Goal: Transaction & Acquisition: Purchase product/service

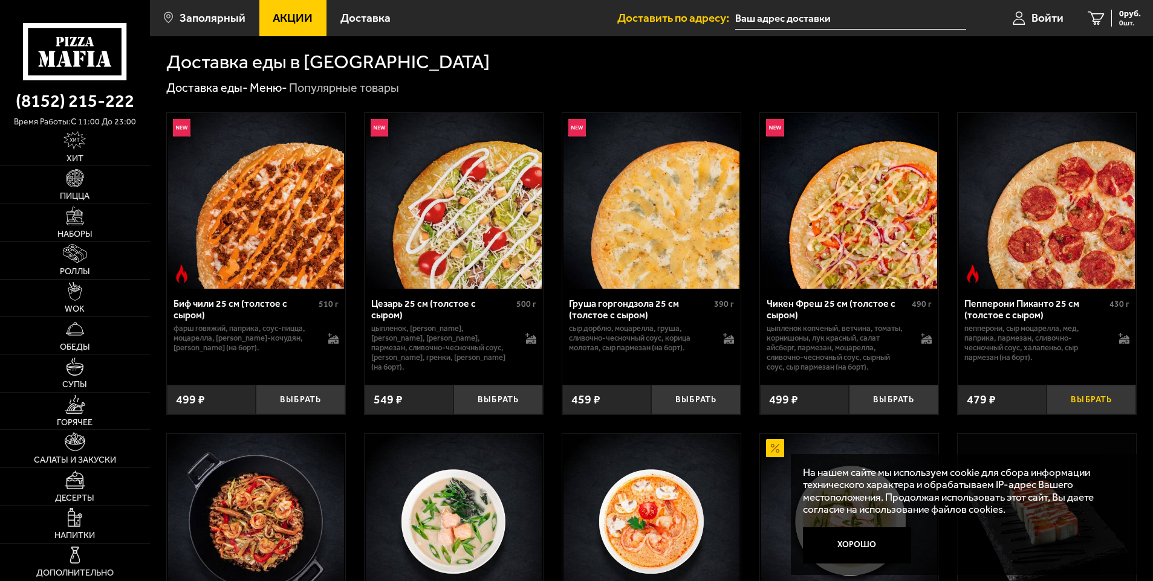
click at [1097, 399] on button "Выбрать" at bounding box center [1090, 400] width 89 height 30
click at [1065, 252] on img at bounding box center [1047, 201] width 176 height 176
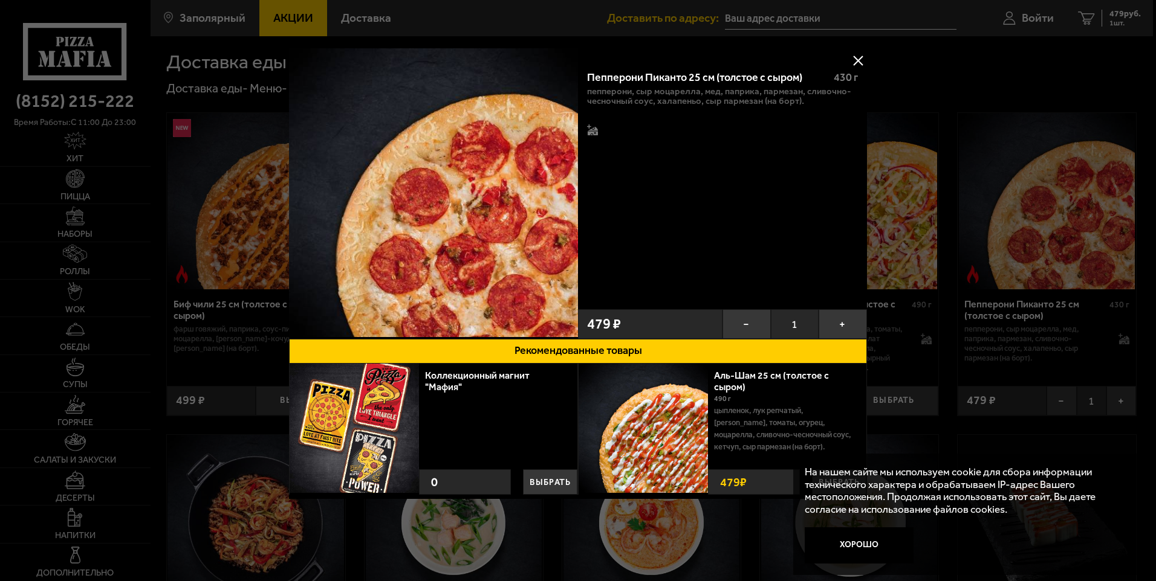
click at [861, 63] on button at bounding box center [858, 60] width 18 height 18
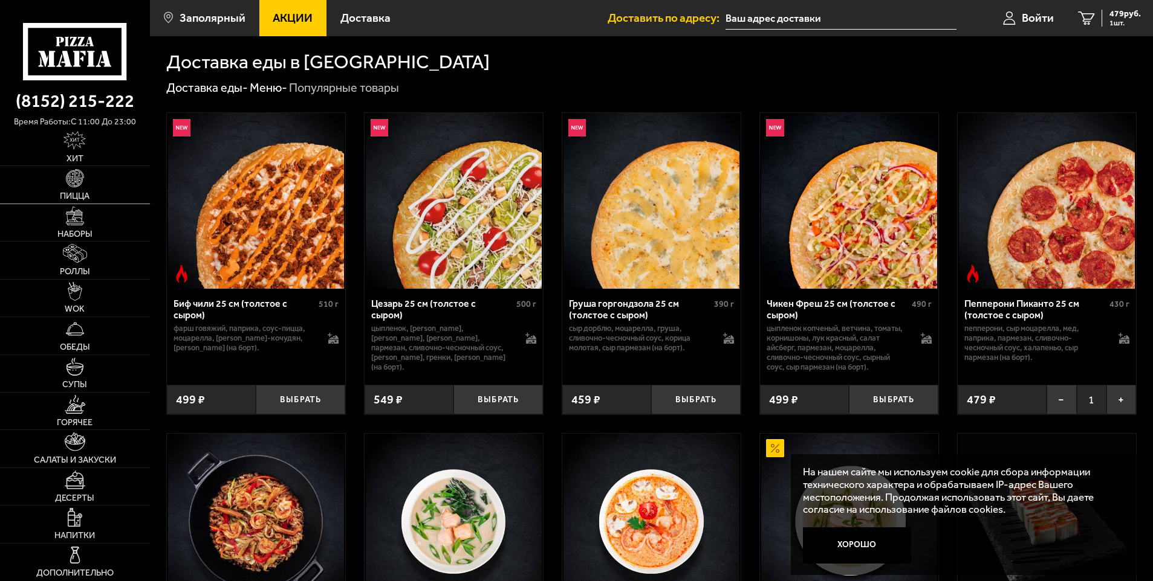
click at [79, 176] on img at bounding box center [75, 178] width 19 height 19
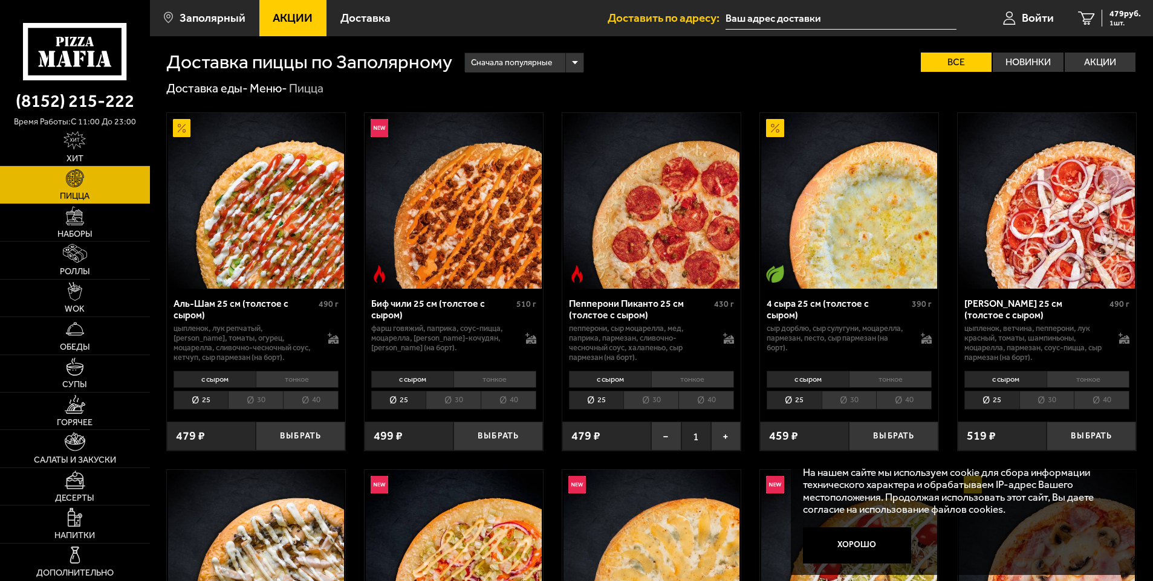
click at [696, 382] on li "тонкое" at bounding box center [692, 379] width 83 height 17
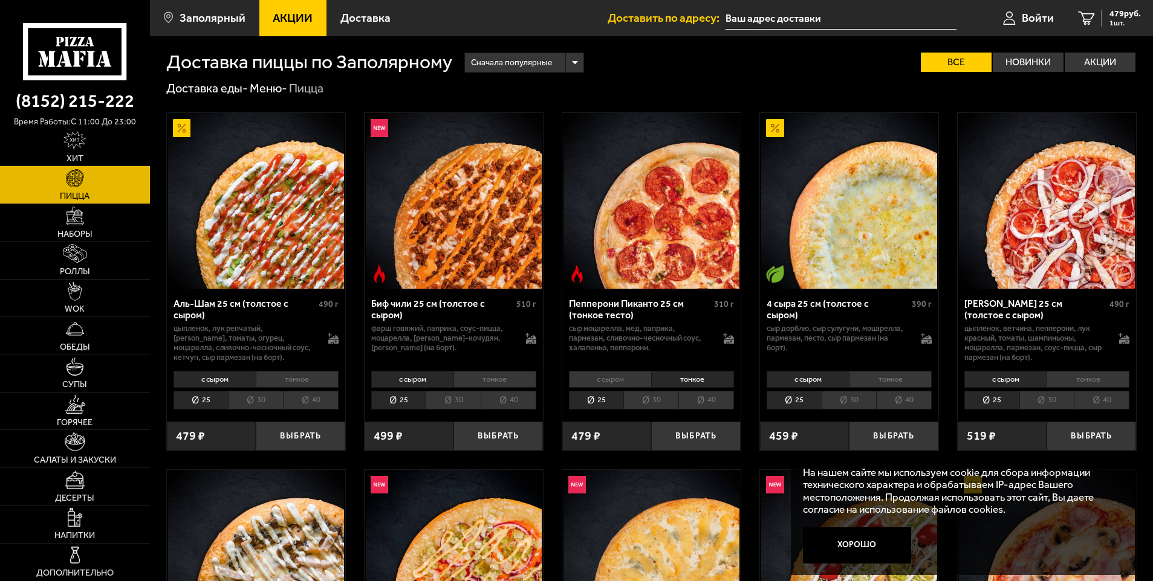
click at [714, 398] on li "40" at bounding box center [706, 400] width 56 height 19
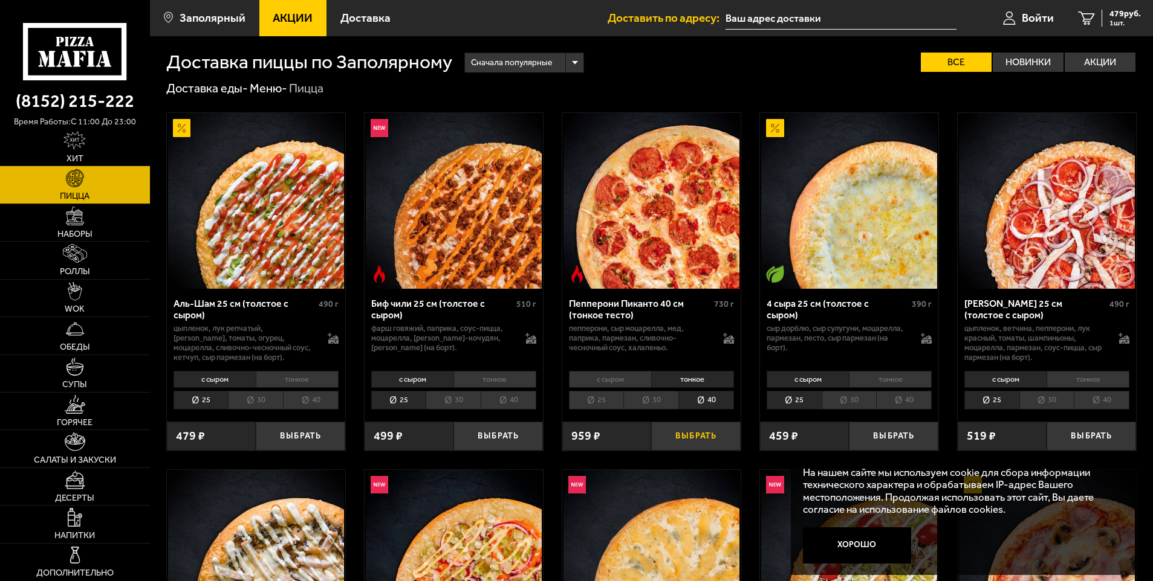
click at [702, 438] on button "Выбрать" at bounding box center [695, 437] width 89 height 30
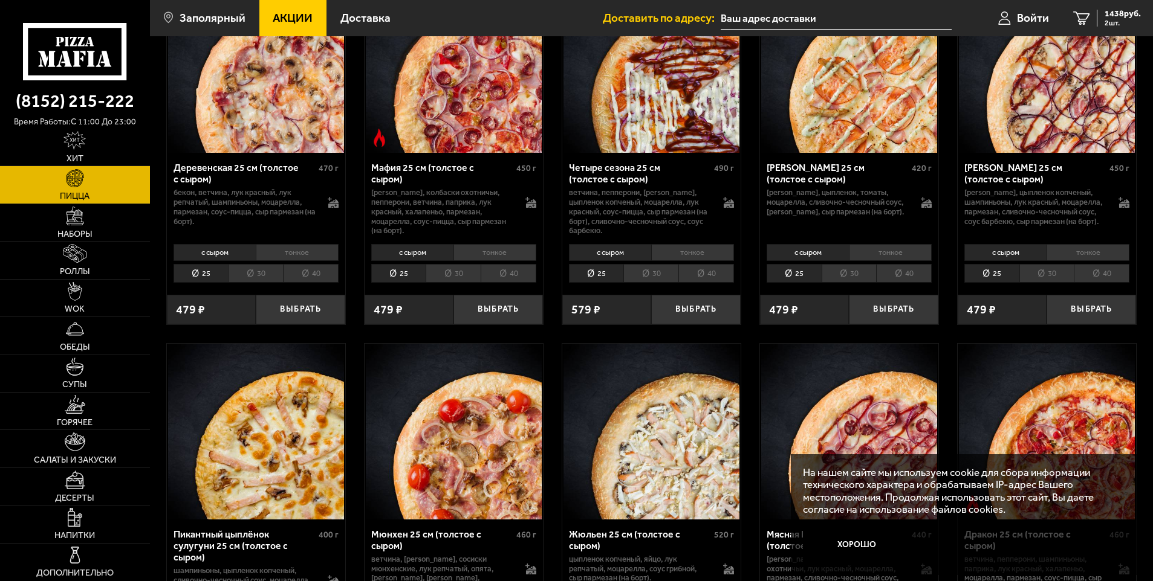
scroll to position [1209, 0]
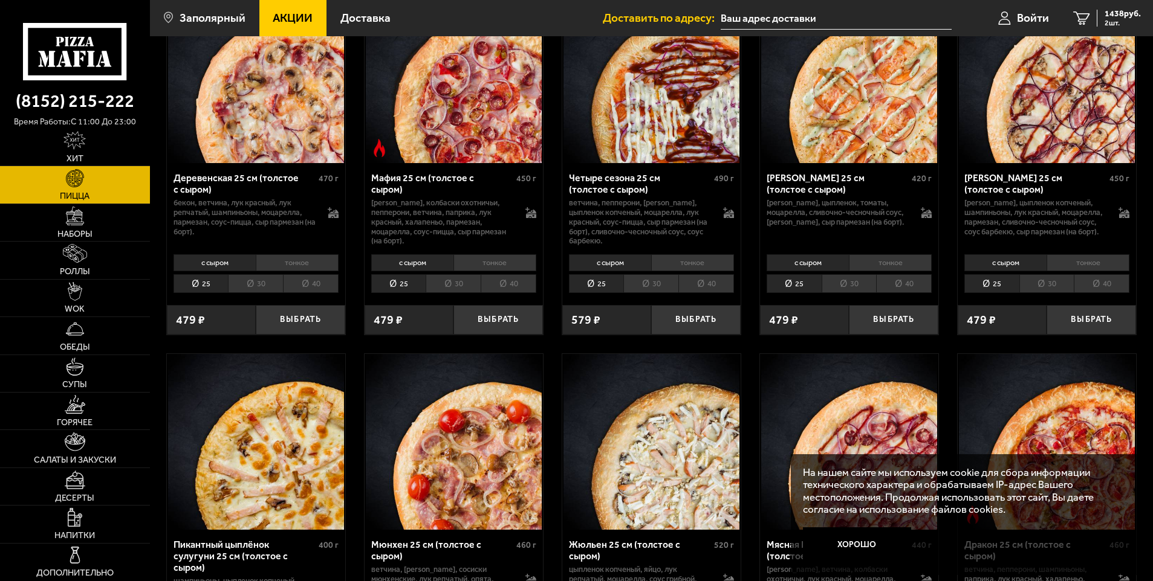
click at [453, 293] on li "30" at bounding box center [452, 283] width 55 height 19
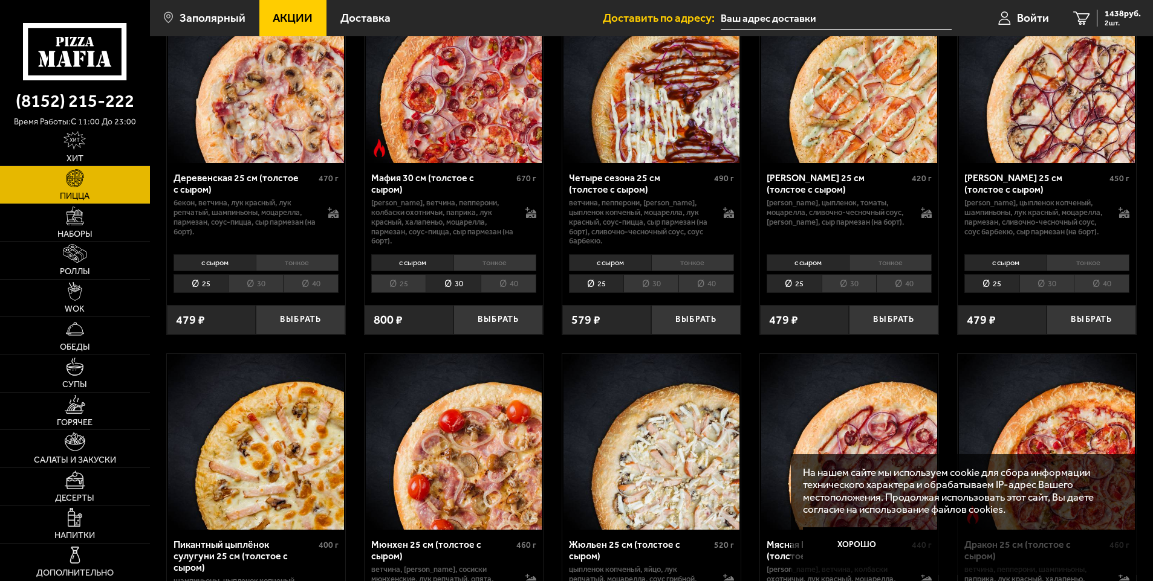
click at [500, 293] on li "40" at bounding box center [508, 283] width 56 height 19
click at [472, 271] on li "тонкое" at bounding box center [494, 262] width 83 height 17
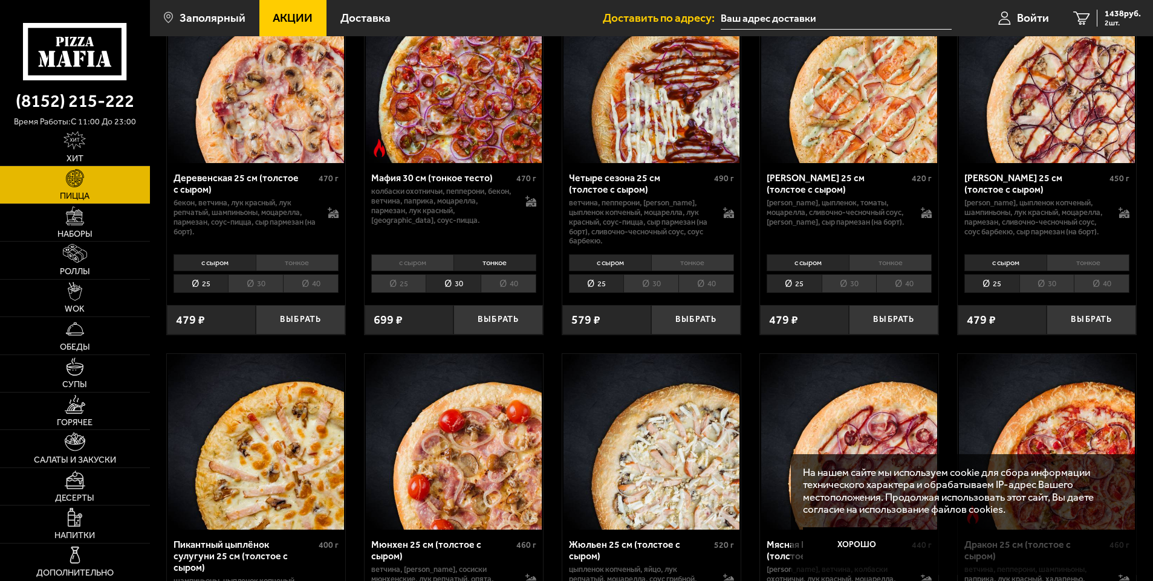
click at [511, 293] on li "40" at bounding box center [508, 283] width 56 height 19
click at [428, 271] on li "с сыром" at bounding box center [412, 262] width 82 height 17
click at [461, 293] on li "30" at bounding box center [452, 283] width 55 height 19
click at [416, 271] on li "с сыром" at bounding box center [412, 262] width 82 height 17
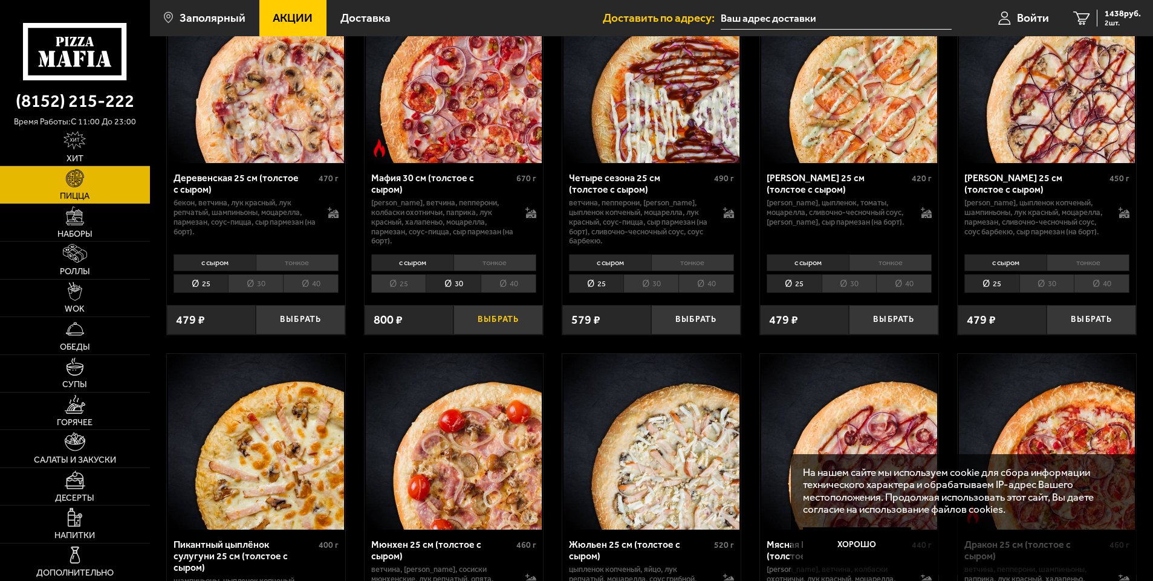
click at [504, 335] on button "Выбрать" at bounding box center [497, 320] width 89 height 30
click at [1081, 18] on icon "3" at bounding box center [1081, 18] width 16 height 14
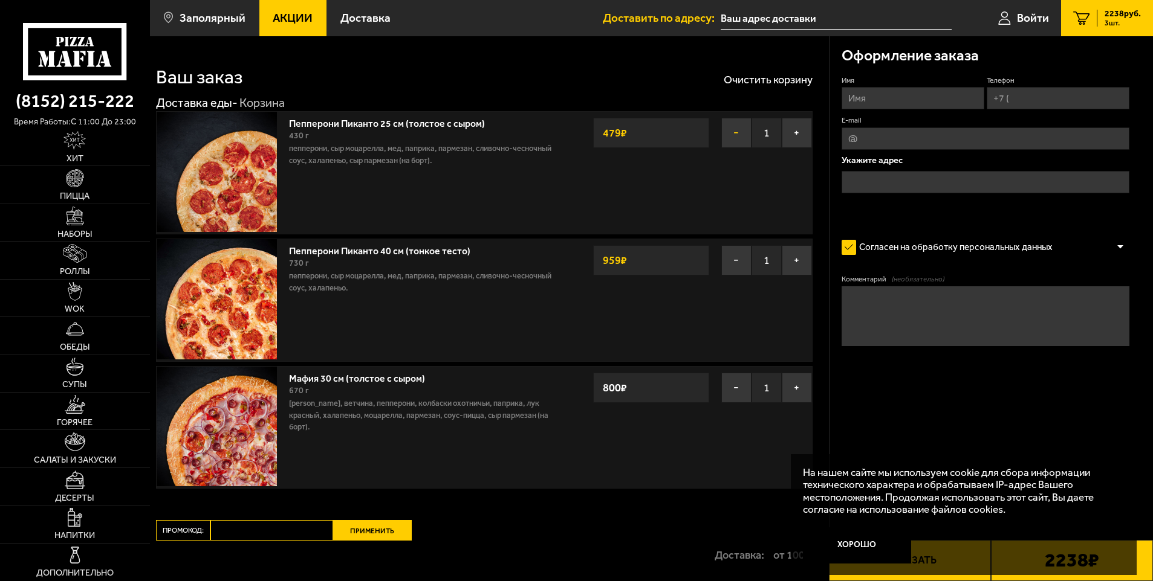
click at [734, 133] on button "−" at bounding box center [736, 133] width 30 height 30
